Goal: Navigation & Orientation: Find specific page/section

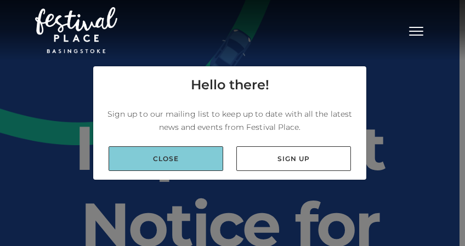
click at [184, 157] on link "Close" at bounding box center [166, 158] width 115 height 25
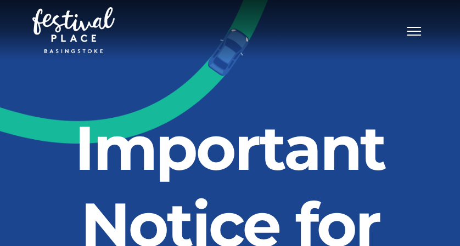
click at [413, 31] on span "Toggle navigation" at bounding box center [413, 31] width 14 height 1
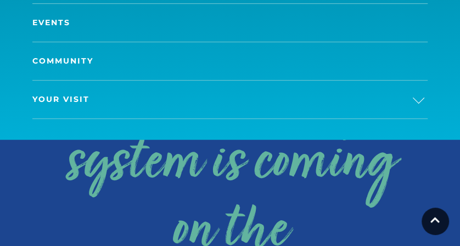
scroll to position [267, 0]
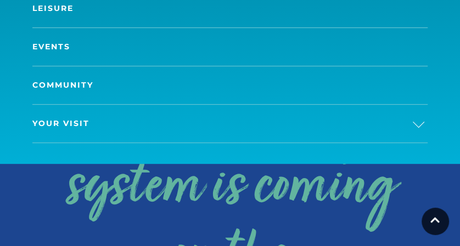
click at [60, 45] on link "Events" at bounding box center [229, 47] width 395 height 38
